Goal: Task Accomplishment & Management: Use online tool/utility

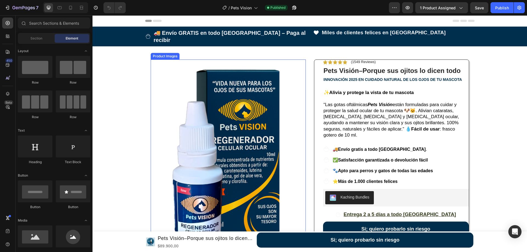
scroll to position [82, 0]
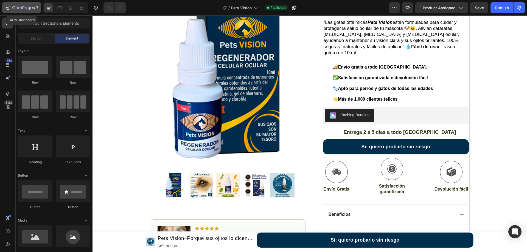
click at [21, 5] on div "7" at bounding box center [25, 7] width 26 height 7
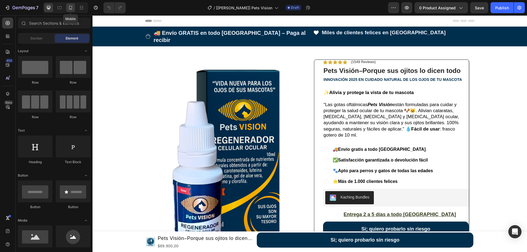
click at [73, 9] on icon at bounding box center [70, 7] width 5 height 5
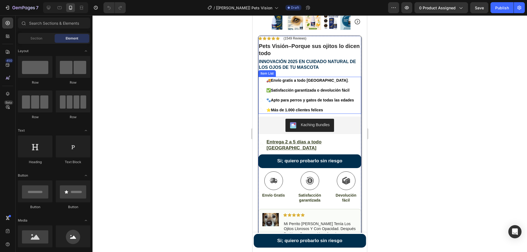
scroll to position [220, 0]
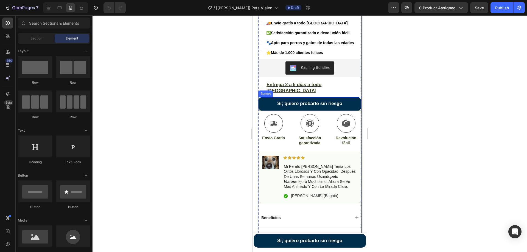
click at [270, 97] on button "Si; quiero probarlo sin riesgo" at bounding box center [309, 104] width 103 height 14
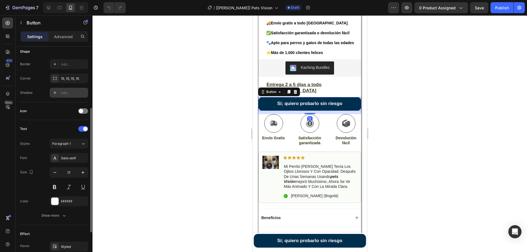
scroll to position [172, 0]
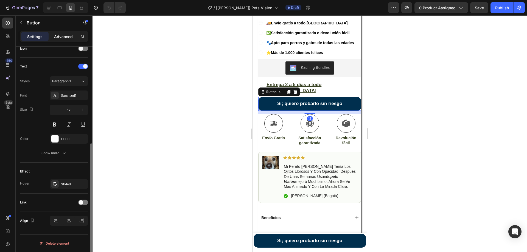
click at [62, 35] on p "Advanced" at bounding box center [63, 37] width 19 height 6
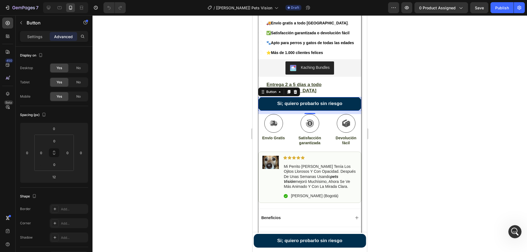
scroll to position [0, 0]
click at [50, 7] on icon at bounding box center [48, 7] width 5 height 5
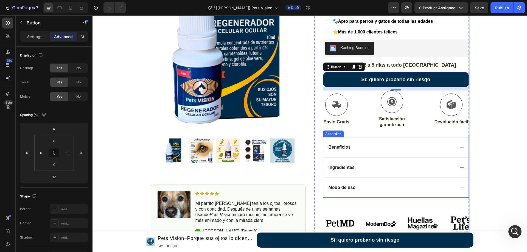
scroll to position [147, 0]
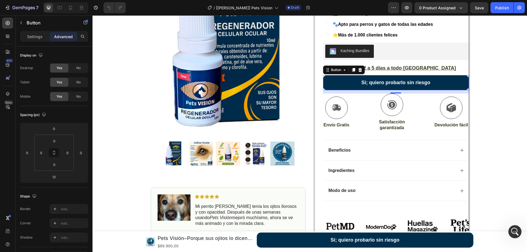
click at [336, 75] on button "Si; quiero probarlo sin riesgo" at bounding box center [396, 82] width 146 height 15
click at [359, 68] on icon at bounding box center [360, 70] width 4 height 4
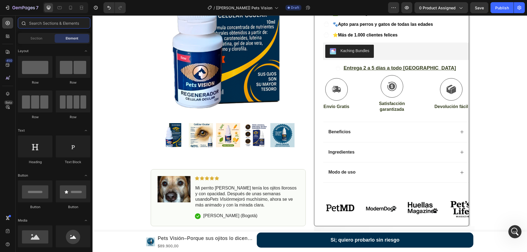
click at [41, 23] on input "text" at bounding box center [54, 23] width 72 height 11
click at [10, 38] on icon at bounding box center [7, 35] width 5 height 5
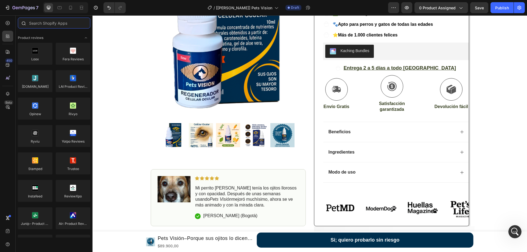
click at [47, 24] on input "text" at bounding box center [54, 23] width 72 height 11
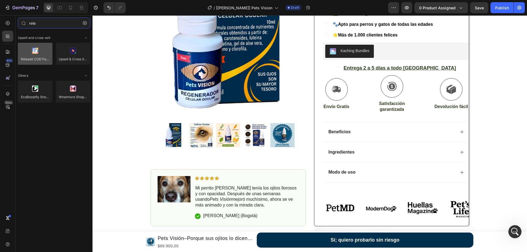
type input "rele"
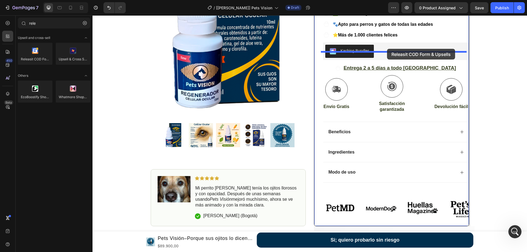
drag, startPoint x: 127, startPoint y: 66, endPoint x: 387, endPoint y: 49, distance: 260.2
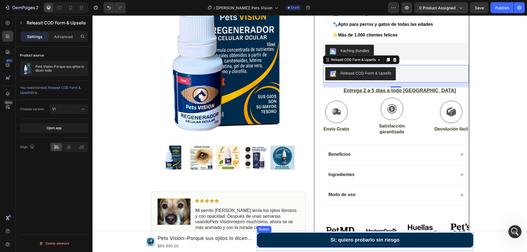
click at [367, 240] on strong "Si; quiero probarlo sin riesgo" at bounding box center [364, 239] width 69 height 5
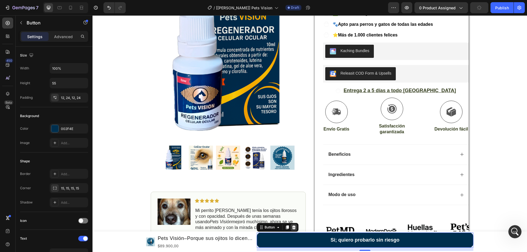
click at [292, 229] on icon at bounding box center [294, 228] width 4 height 4
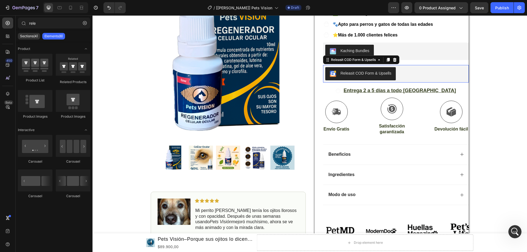
click at [358, 71] on div "Releasit COD Form & Upsells" at bounding box center [366, 74] width 51 height 6
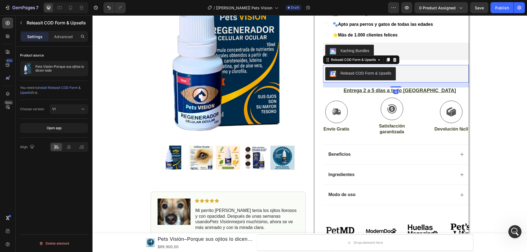
drag, startPoint x: 386, startPoint y: 46, endPoint x: 359, endPoint y: 58, distance: 29.4
click at [387, 58] on icon at bounding box center [387, 60] width 3 height 4
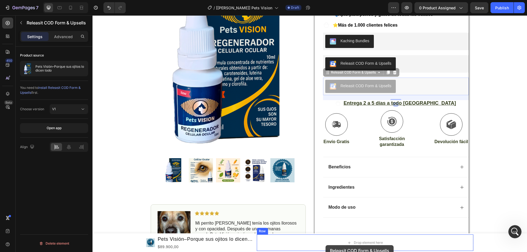
scroll to position [174, 0]
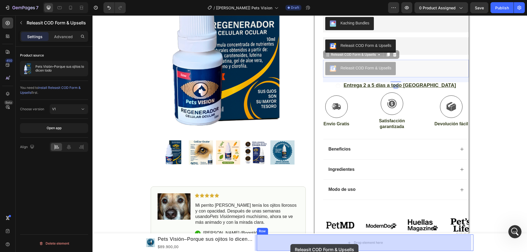
drag, startPoint x: 326, startPoint y: 69, endPoint x: 290, endPoint y: 244, distance: 178.6
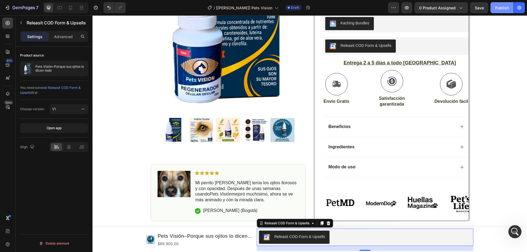
click at [498, 8] on div "Publish" at bounding box center [502, 8] width 14 height 6
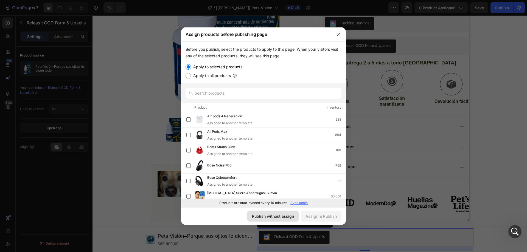
click at [277, 219] on div "Publish without assign" at bounding box center [273, 217] width 42 height 6
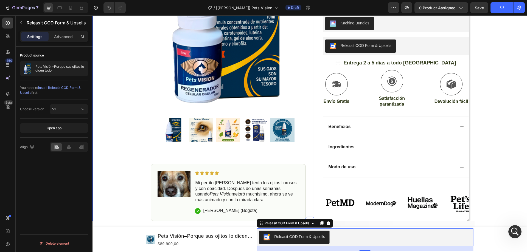
click at [111, 58] on div "Icon 🚚 Envío GRATIS en todo Colombia – Paga al recibir Text Block Row Icon Mile…" at bounding box center [309, 36] width 434 height 369
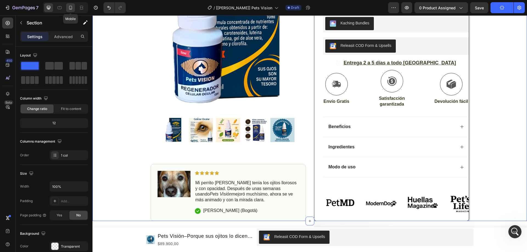
click at [69, 10] on div at bounding box center [70, 7] width 9 height 9
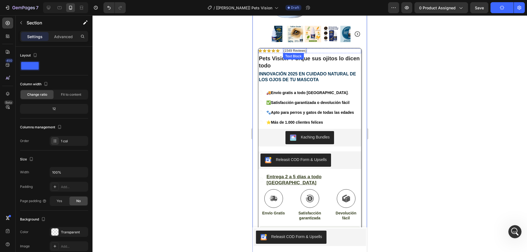
scroll to position [192, 0]
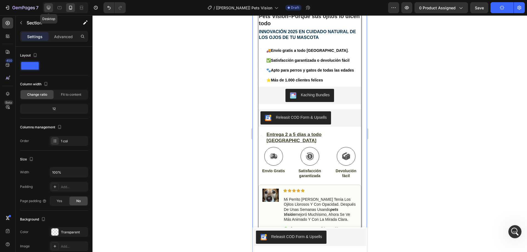
click at [46, 8] on icon at bounding box center [48, 7] width 5 height 5
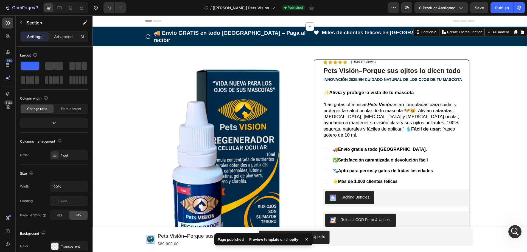
click at [275, 239] on div "Preview template on shopify" at bounding box center [274, 240] width 56 height 8
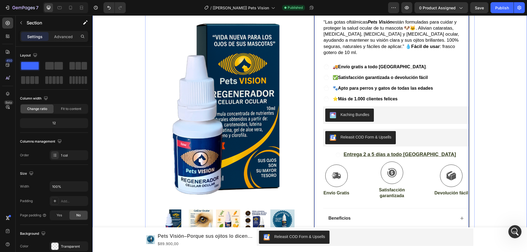
scroll to position [82, 0]
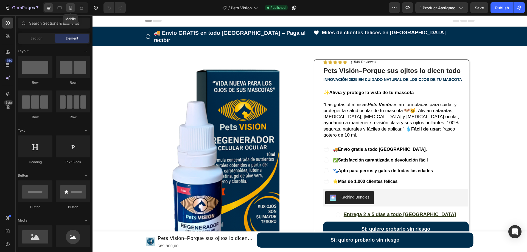
click at [67, 8] on div at bounding box center [70, 7] width 9 height 9
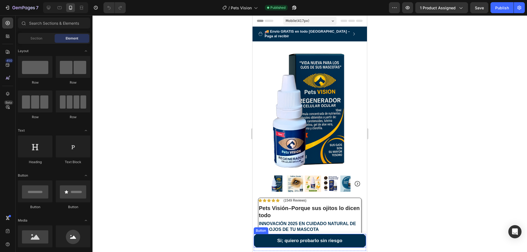
click at [268, 240] on button "Si; quiero probarlo sin riesgo" at bounding box center [310, 241] width 112 height 14
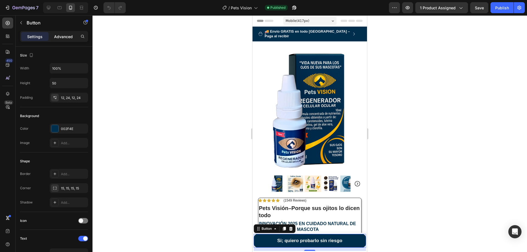
click at [64, 37] on p "Advanced" at bounding box center [63, 37] width 19 height 6
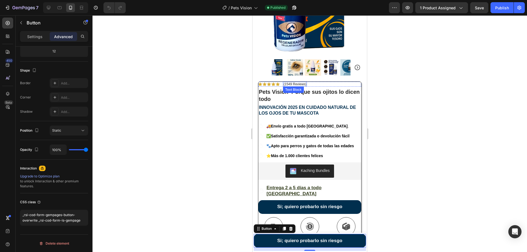
scroll to position [165, 0]
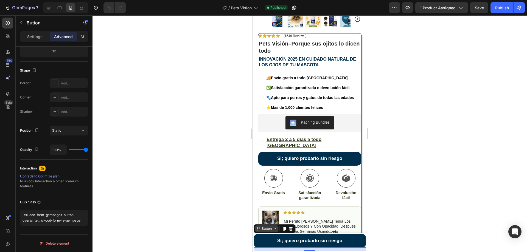
click at [267, 229] on div "Button" at bounding box center [266, 228] width 12 height 5
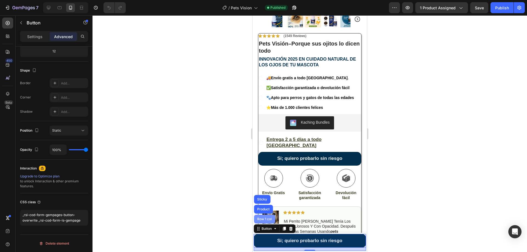
click at [267, 220] on div "Row 1 col" at bounding box center [264, 219] width 17 height 3
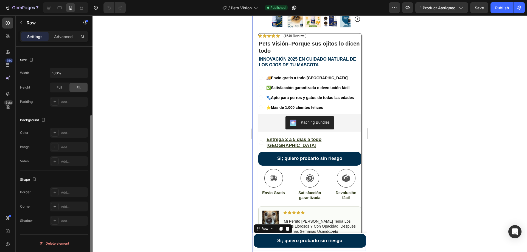
scroll to position [0, 0]
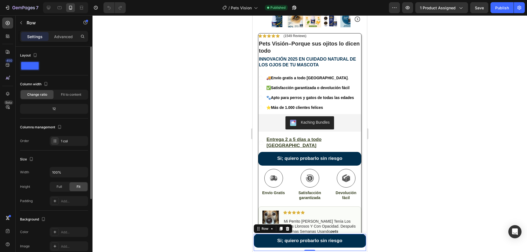
click at [61, 41] on div "Settings Advanced" at bounding box center [54, 36] width 68 height 11
click at [63, 38] on p "Advanced" at bounding box center [63, 37] width 19 height 6
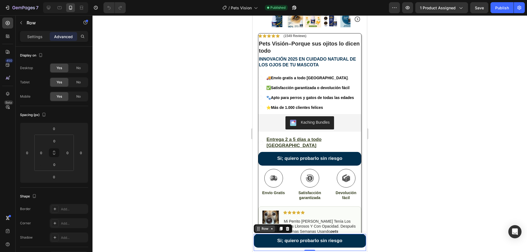
click at [268, 230] on div "Row" at bounding box center [264, 228] width 9 height 5
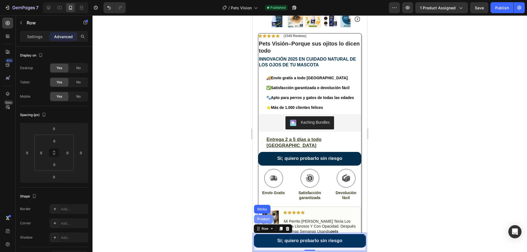
click at [267, 217] on div "Product" at bounding box center [263, 219] width 19 height 9
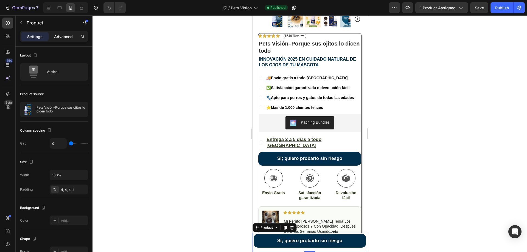
click at [68, 38] on p "Advanced" at bounding box center [63, 37] width 19 height 6
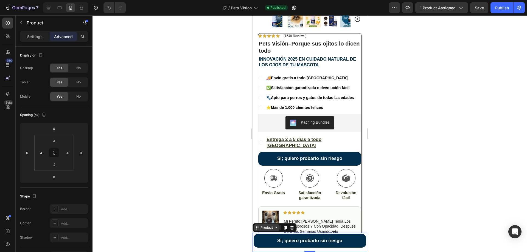
click at [265, 229] on div "Product" at bounding box center [266, 227] width 15 height 5
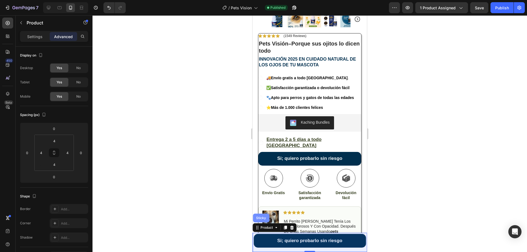
click at [264, 215] on div "Sticky" at bounding box center [261, 218] width 16 height 9
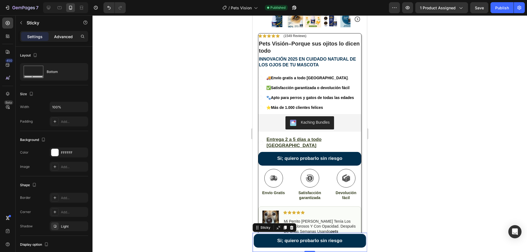
click at [55, 38] on p "Advanced" at bounding box center [63, 37] width 19 height 6
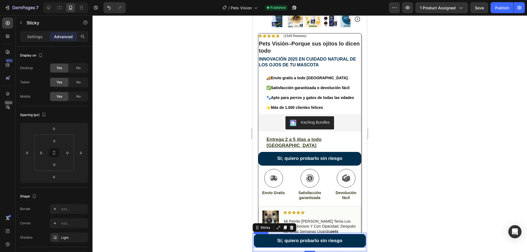
click at [272, 244] on button "Si; quiero probarlo sin riesgo" at bounding box center [310, 241] width 112 height 14
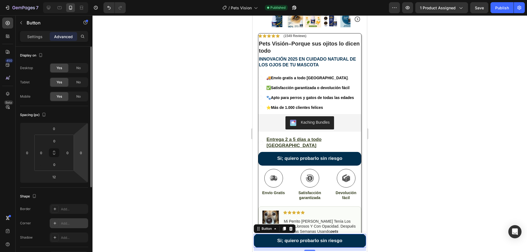
scroll to position [126, 0]
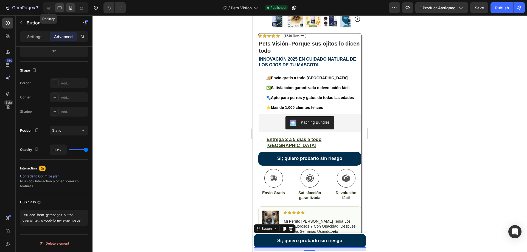
drag, startPoint x: 50, startPoint y: 8, endPoint x: 55, endPoint y: 10, distance: 6.0
click at [50, 8] on icon at bounding box center [49, 8] width 4 height 4
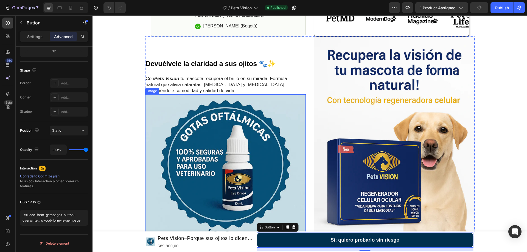
scroll to position [356, 0]
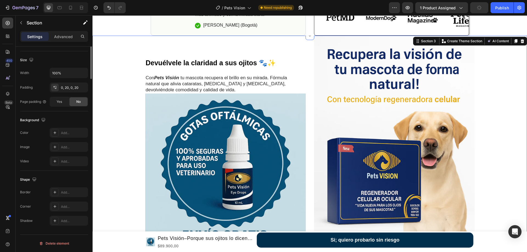
scroll to position [0, 0]
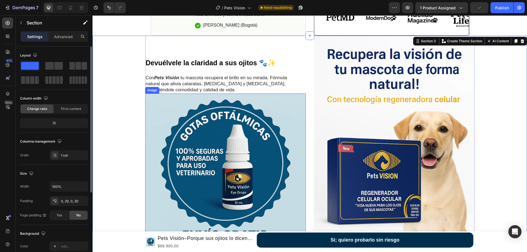
click at [298, 239] on button "Si; quiero probarlo sin riesgo" at bounding box center [365, 240] width 217 height 15
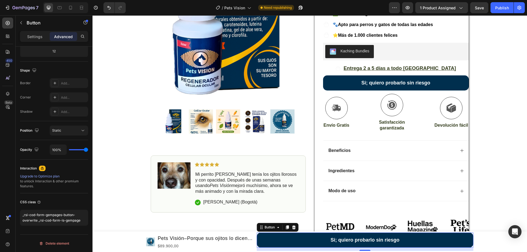
scroll to position [81, 0]
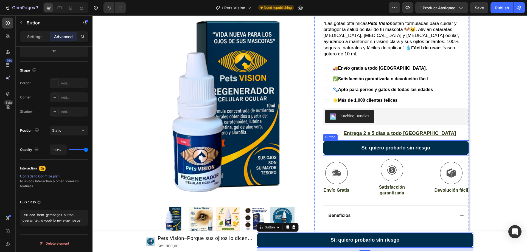
click at [346, 141] on button "Si; quiero probarlo sin riesgo" at bounding box center [396, 148] width 146 height 15
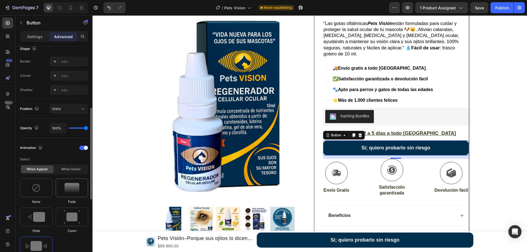
scroll to position [0, 0]
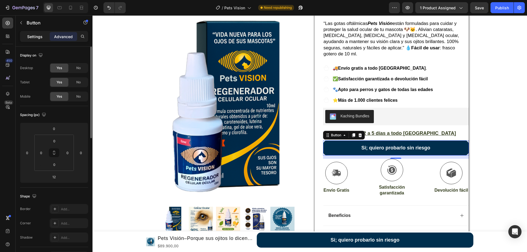
click at [24, 32] on div "Settings" at bounding box center [34, 36] width 27 height 9
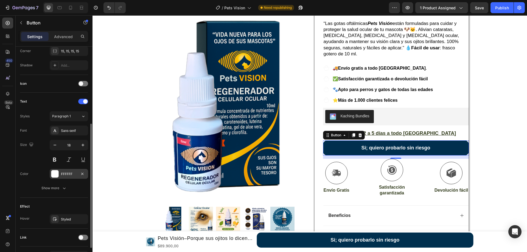
scroll to position [172, 0]
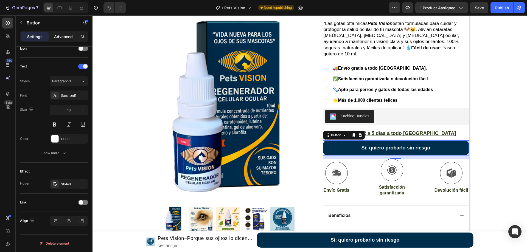
click at [61, 40] on div "Advanced" at bounding box center [63, 36] width 27 height 9
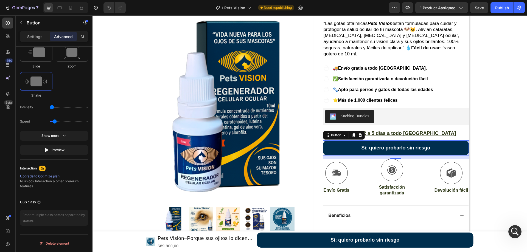
scroll to position [0, 0]
